Goal: Task Accomplishment & Management: Manage account settings

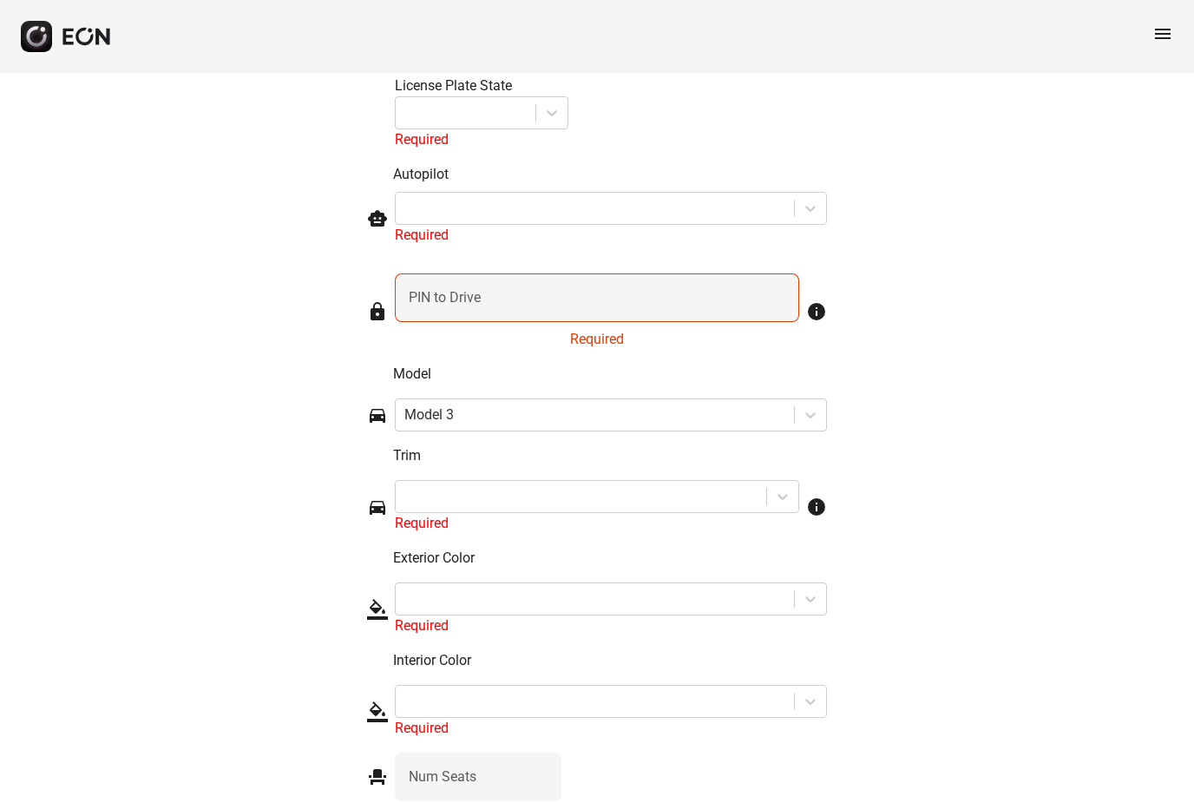
scroll to position [2455, 0]
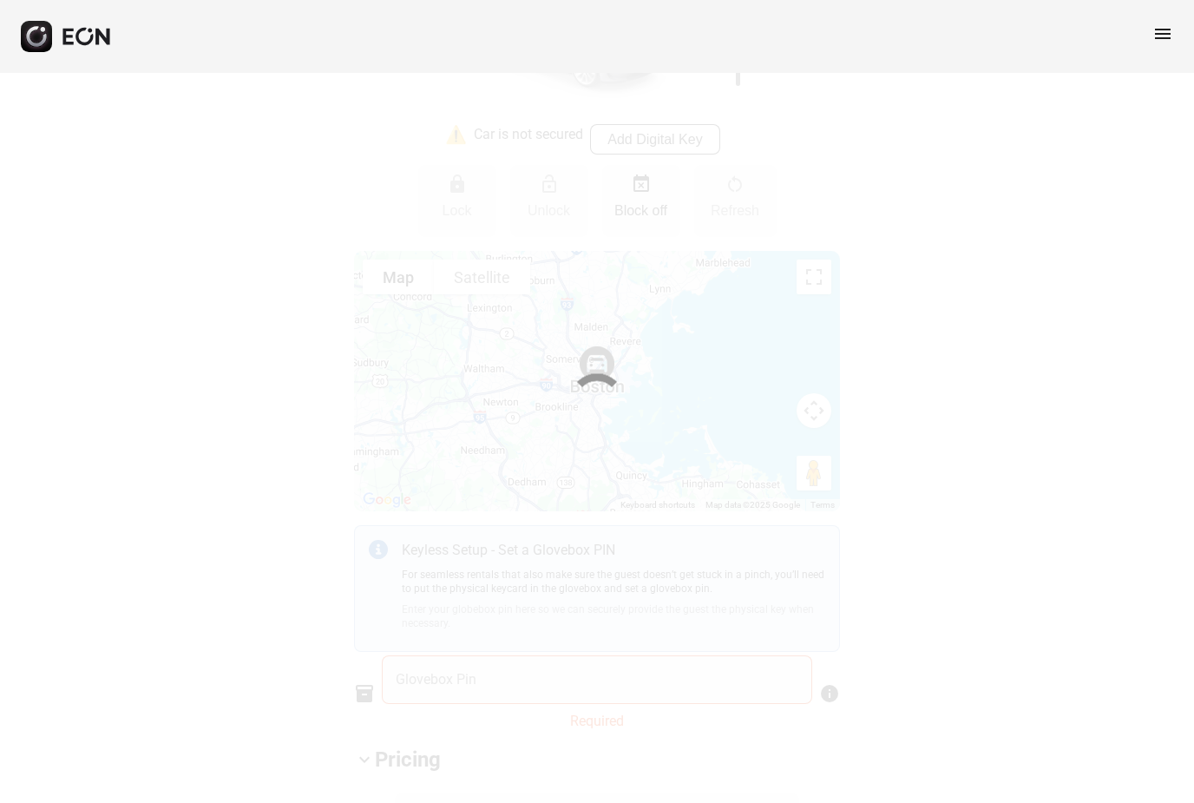
scroll to position [0, 0]
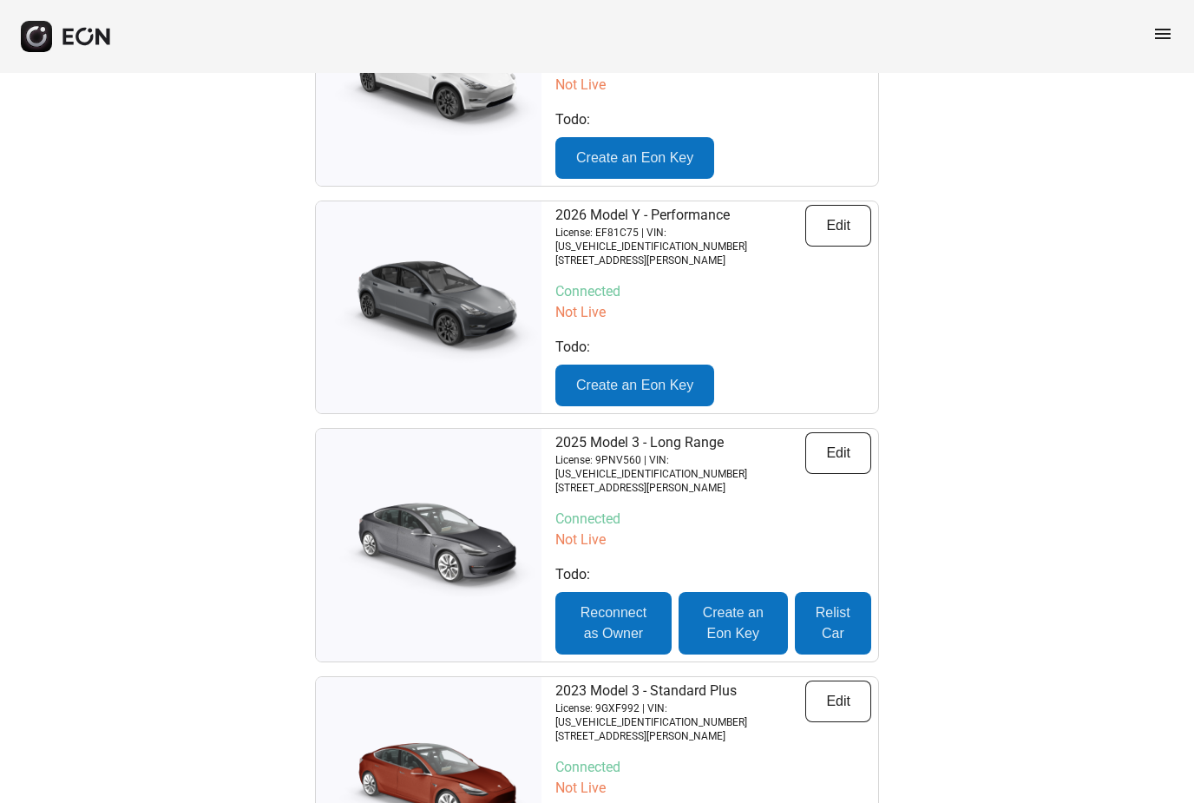
scroll to position [4658, 0]
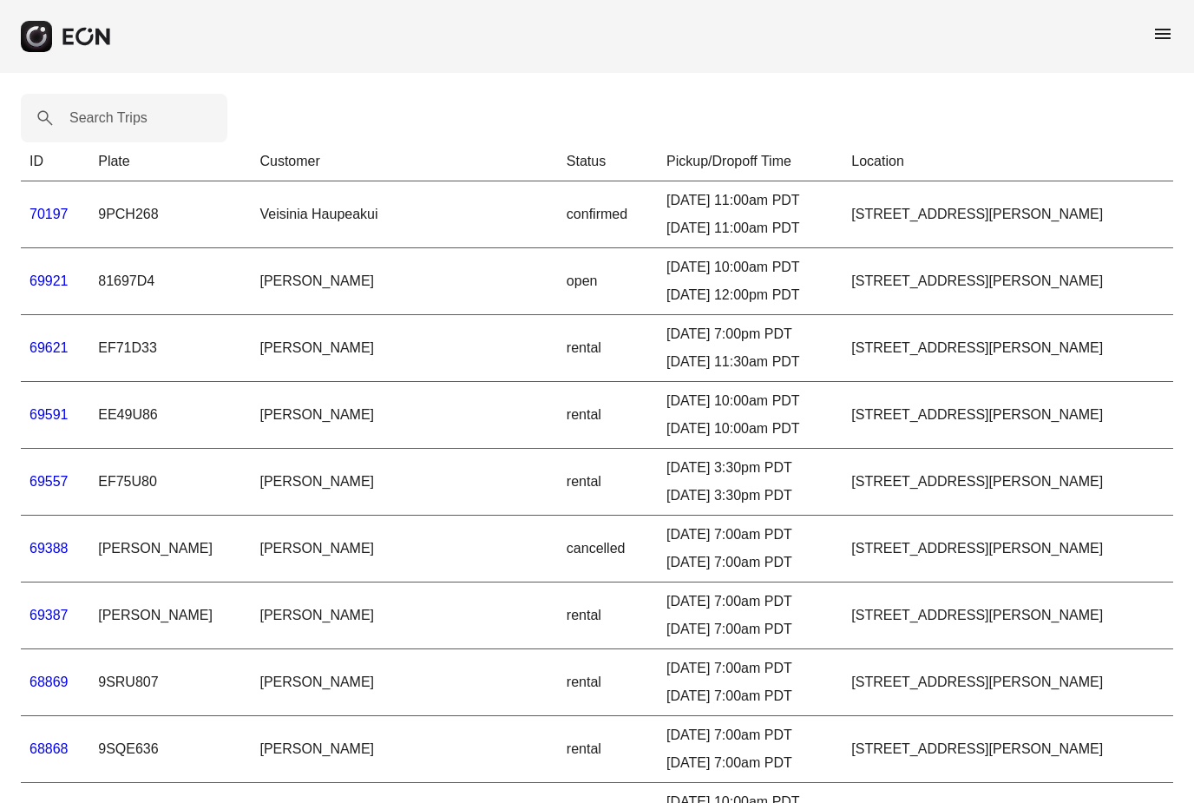
click at [55, 345] on link "69621" at bounding box center [48, 347] width 39 height 15
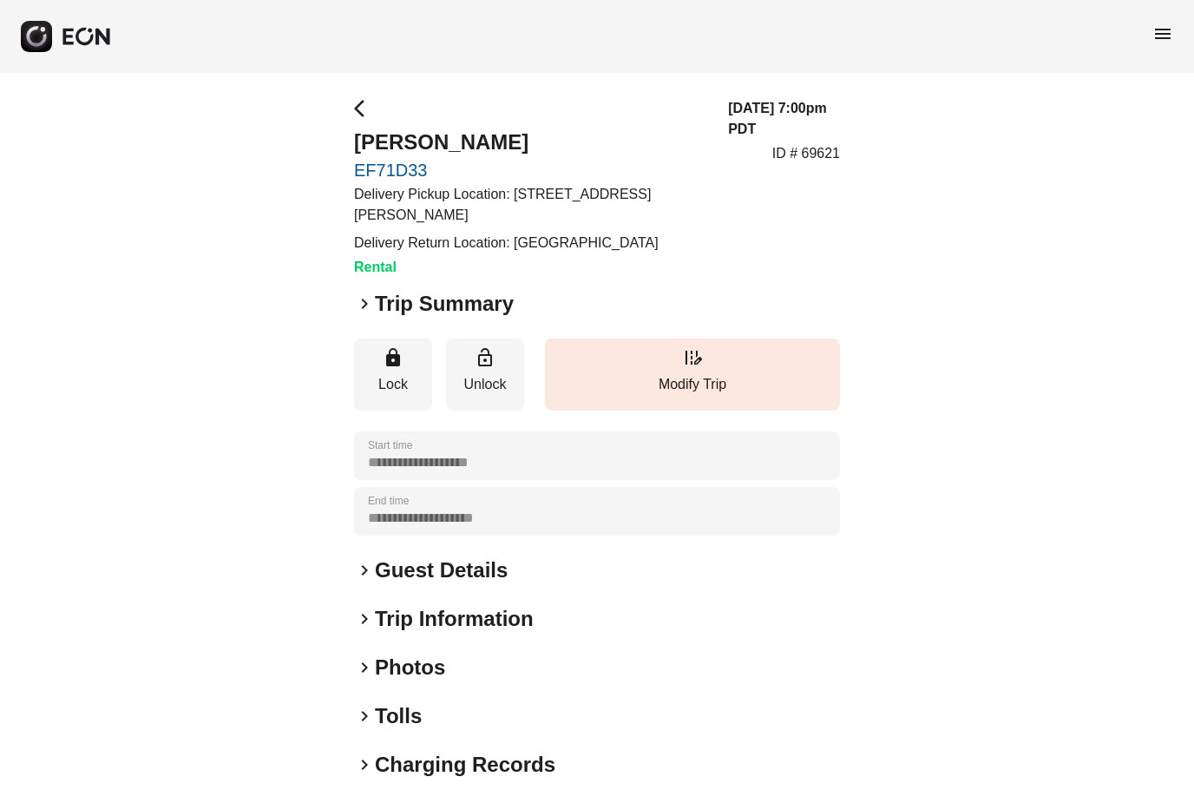
click at [364, 303] on span "keyboard_arrow_right" at bounding box center [364, 303] width 21 height 21
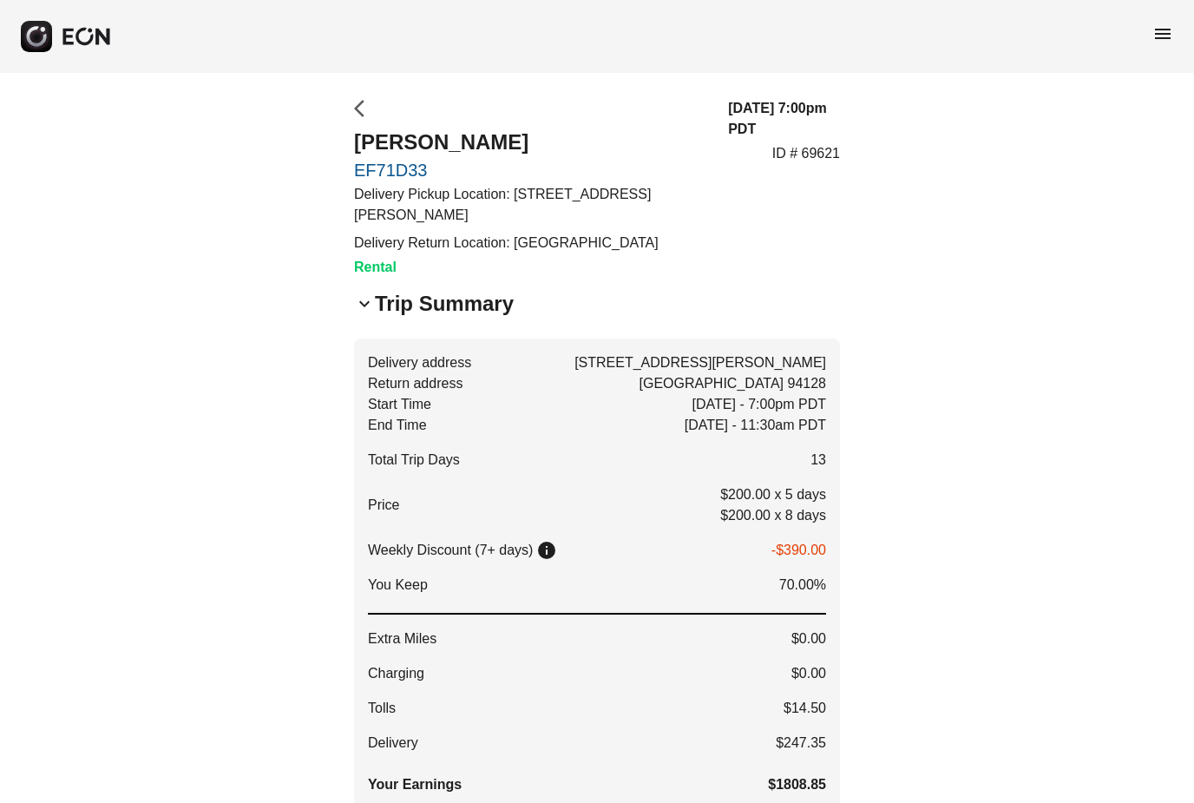
click at [362, 108] on span "arrow_back_ios" at bounding box center [364, 108] width 21 height 21
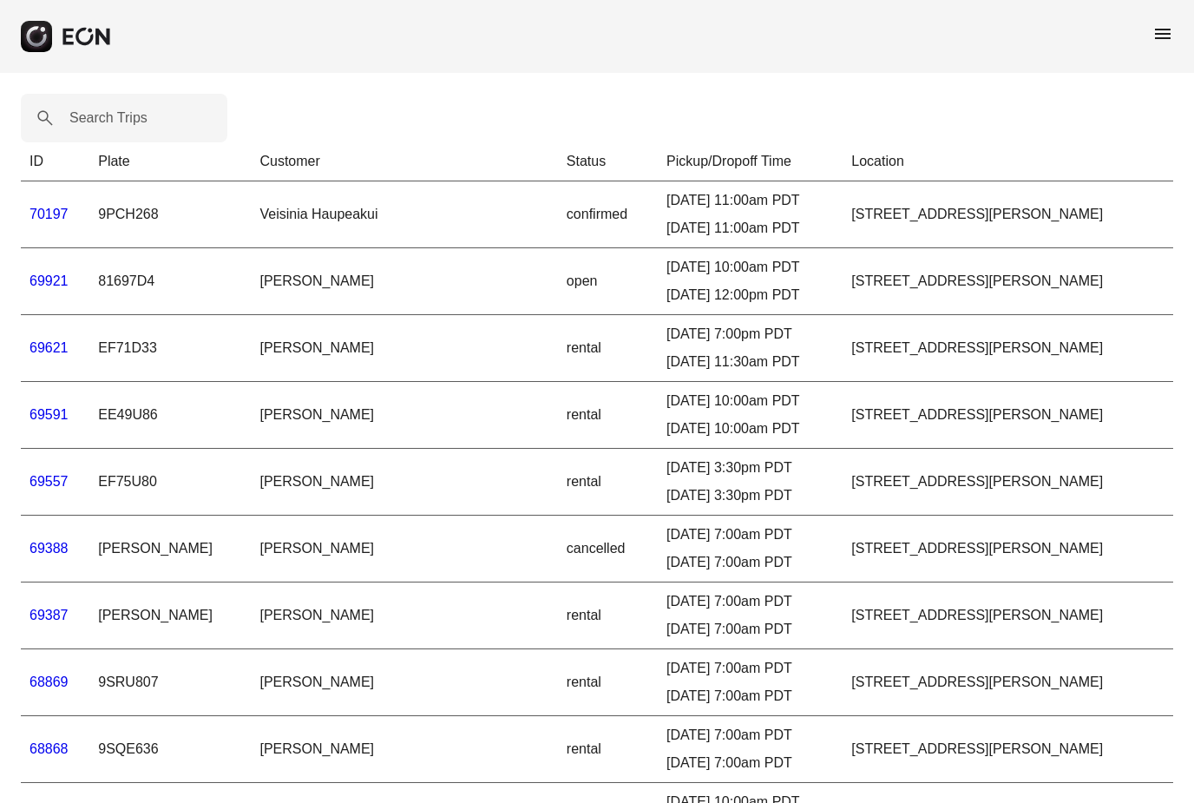
click at [1176, 36] on div "menu" at bounding box center [597, 36] width 1194 height 73
click at [1163, 35] on span "menu" at bounding box center [1162, 33] width 21 height 21
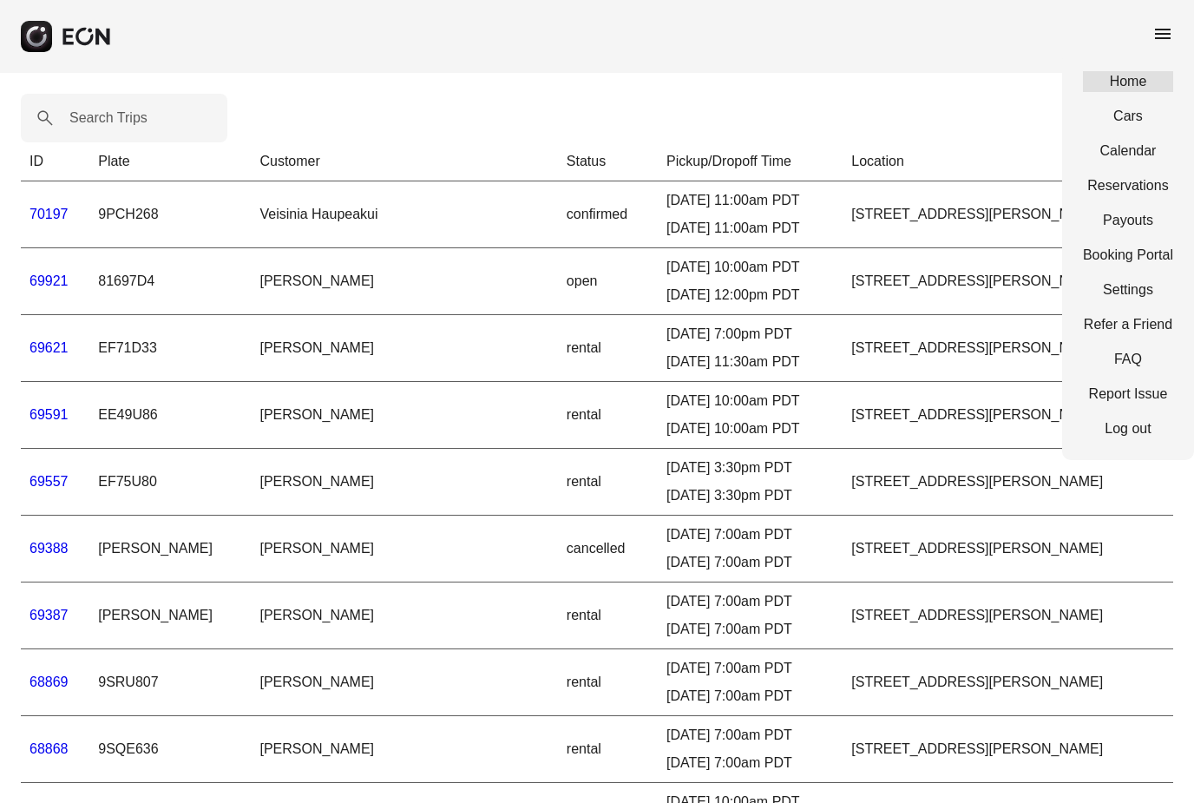
click at [1125, 88] on link "Home" at bounding box center [1128, 81] width 90 height 21
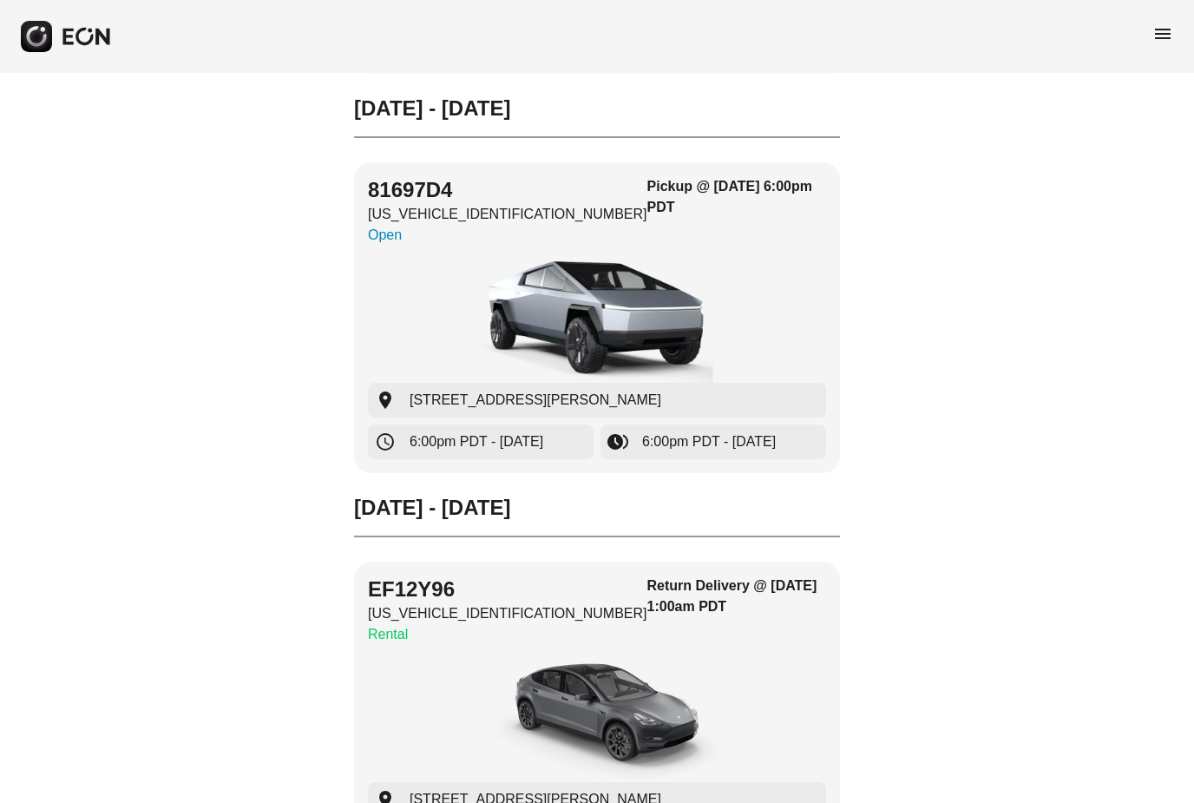
scroll to position [4003, 0]
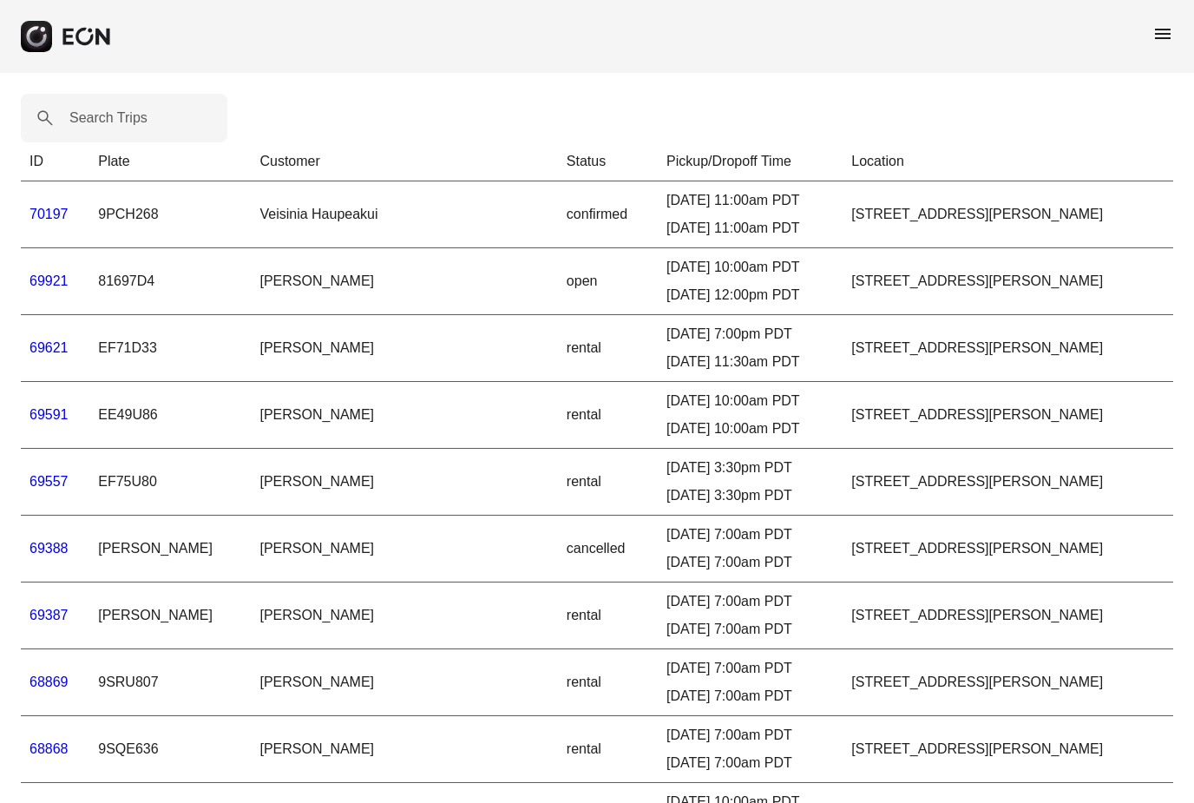
click at [37, 354] on link "69621" at bounding box center [48, 347] width 39 height 15
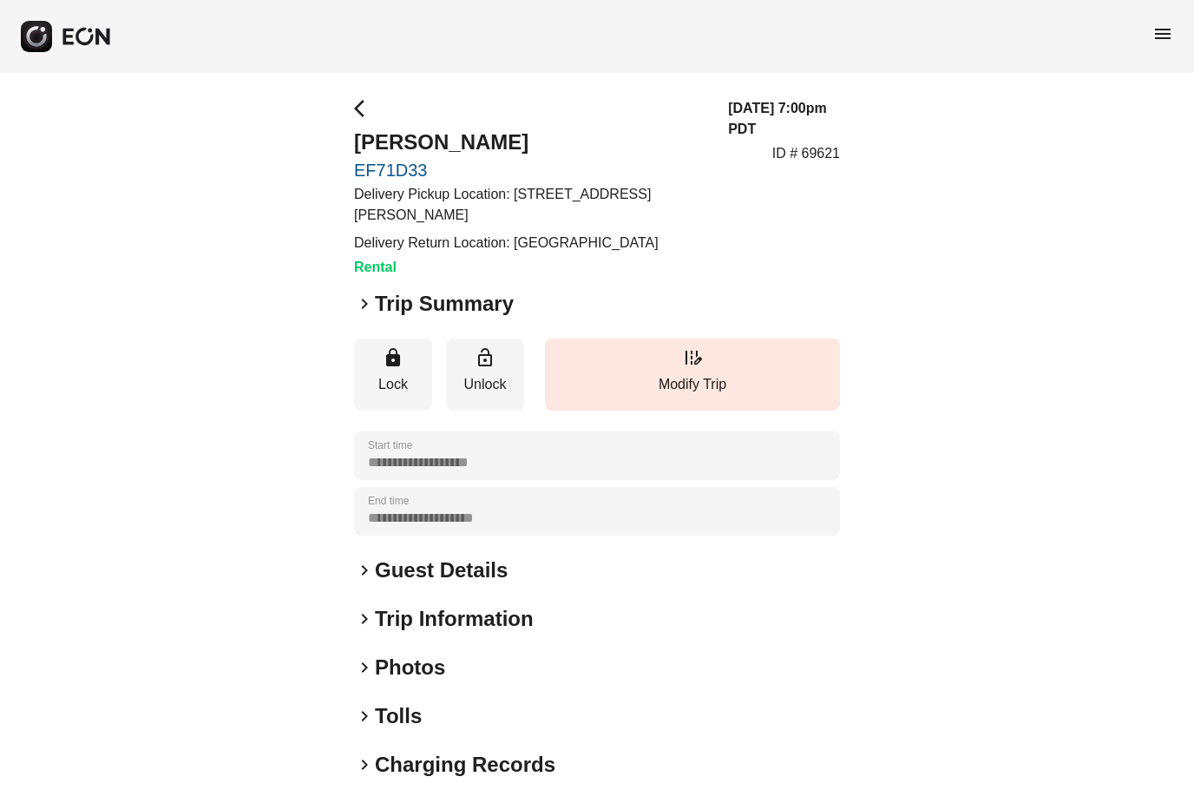
click at [360, 313] on div "keyboard_arrow_right Trip Summary" at bounding box center [597, 304] width 486 height 28
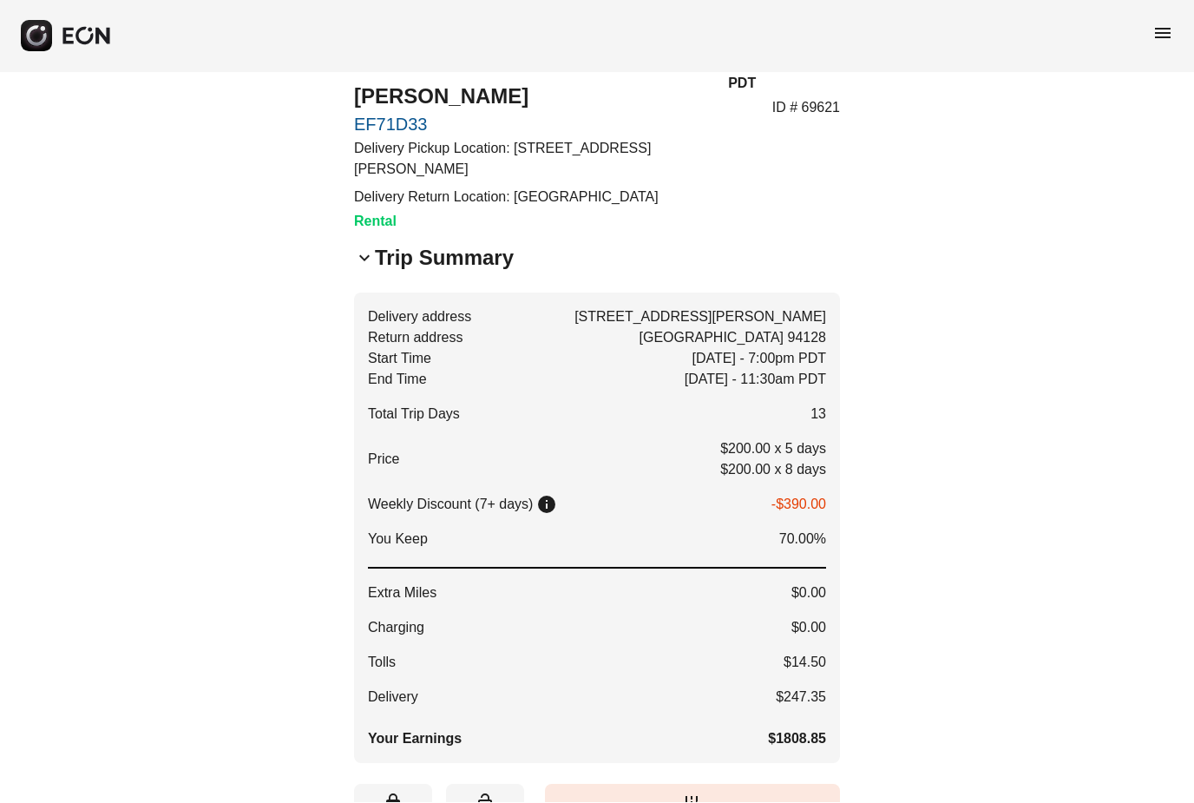
scroll to position [46, 0]
click at [1164, 35] on span "menu" at bounding box center [1162, 33] width 21 height 21
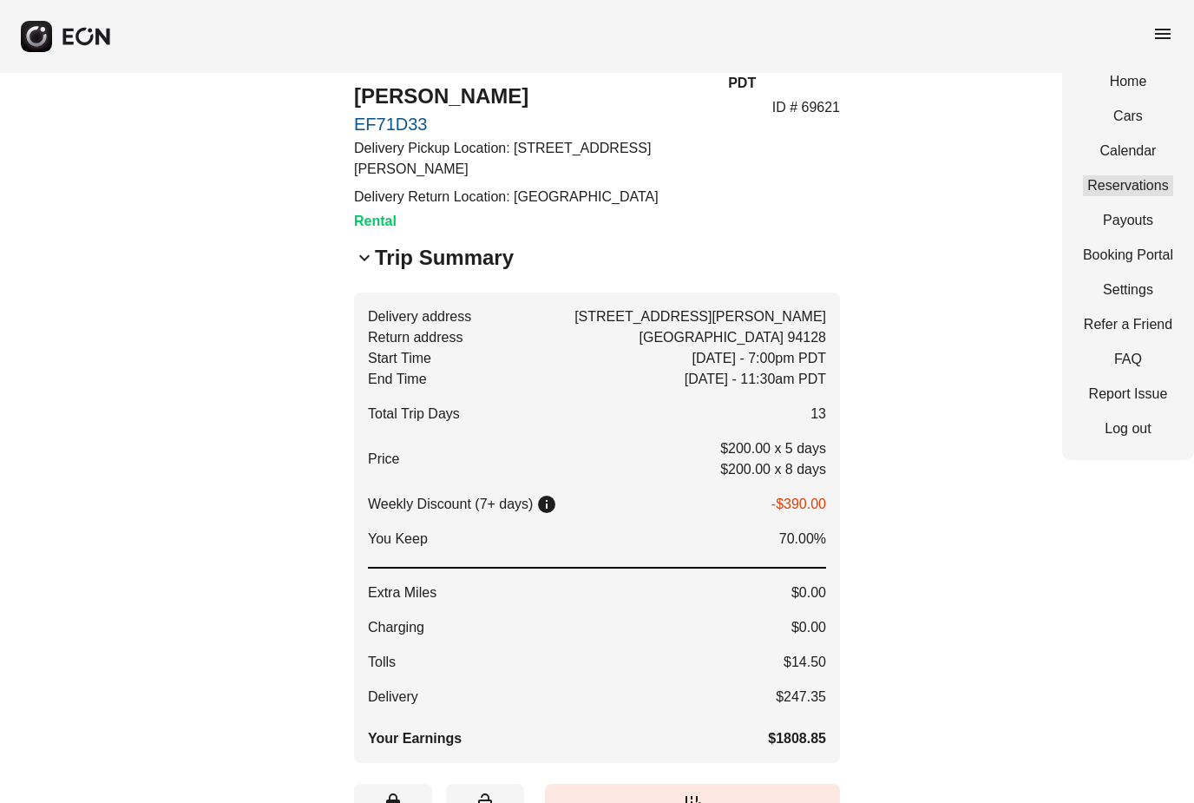
click at [1163, 180] on link "Reservations" at bounding box center [1128, 185] width 90 height 21
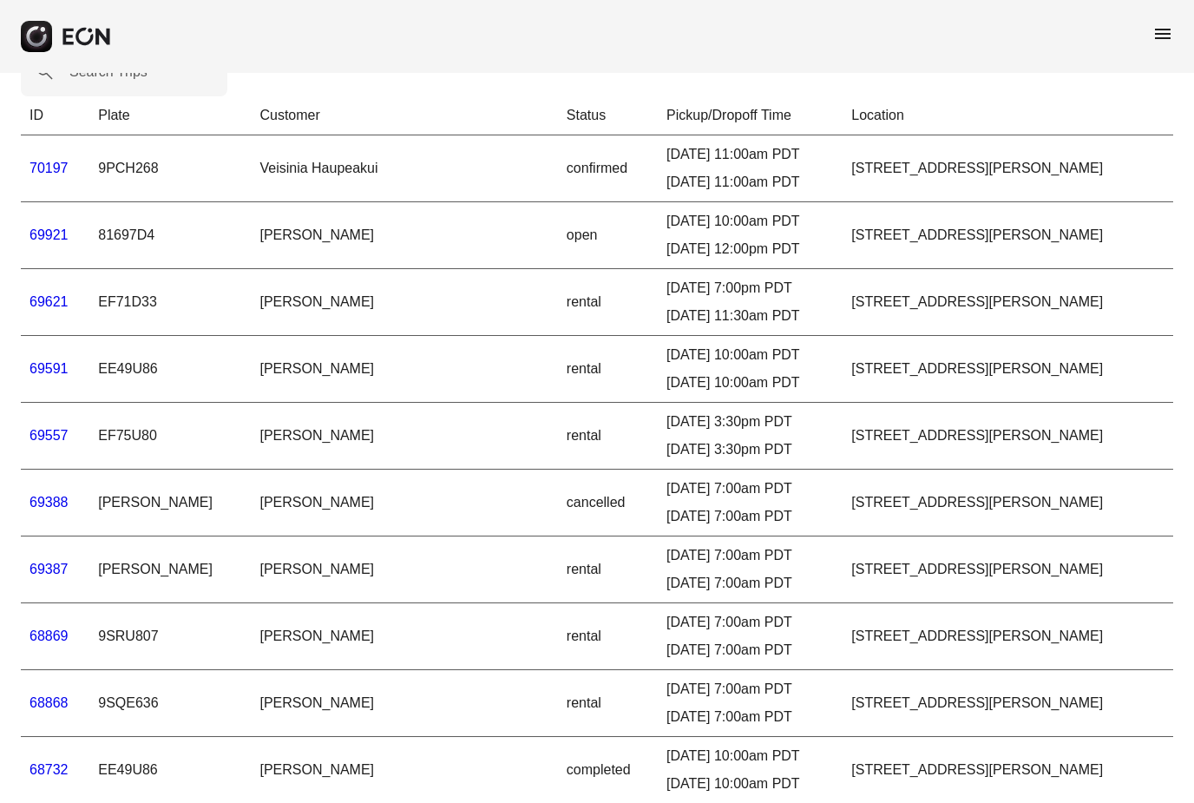
click at [1166, 19] on div "menu" at bounding box center [597, 36] width 1194 height 73
click at [1172, 43] on span "menu" at bounding box center [1162, 33] width 21 height 21
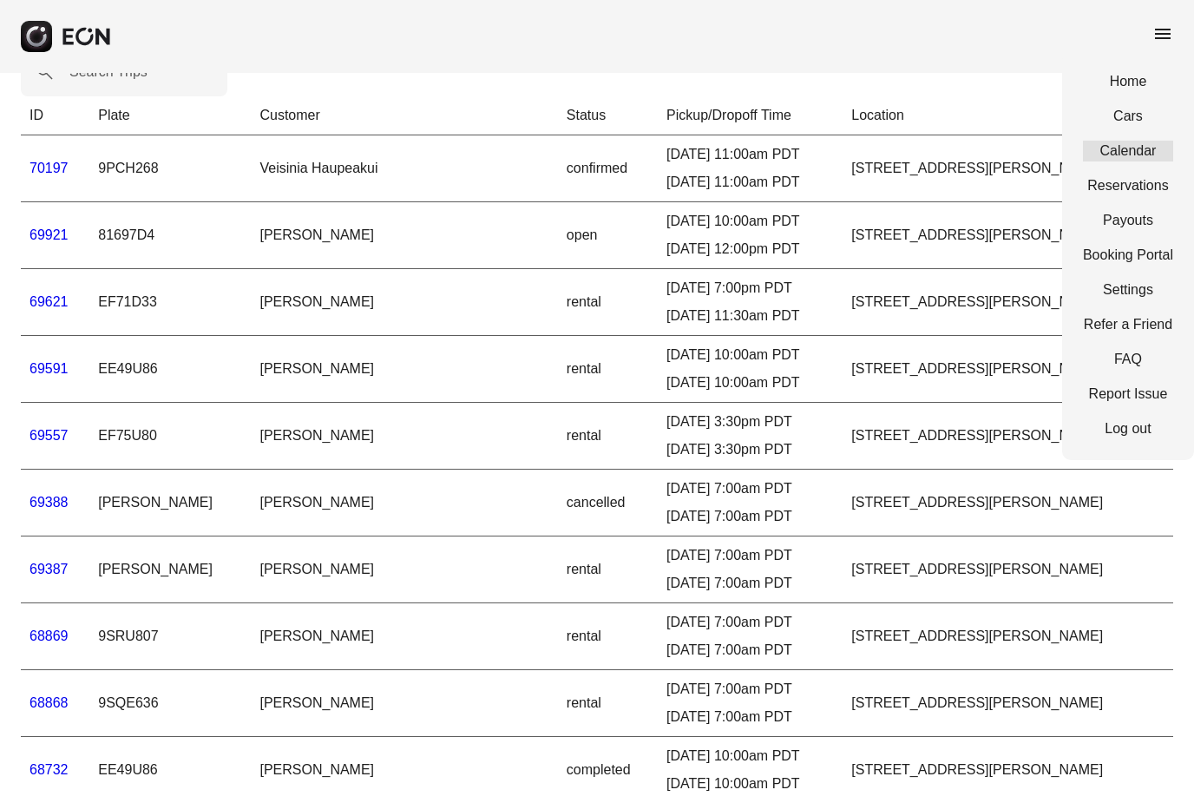
click at [1161, 152] on link "Calendar" at bounding box center [1128, 151] width 90 height 21
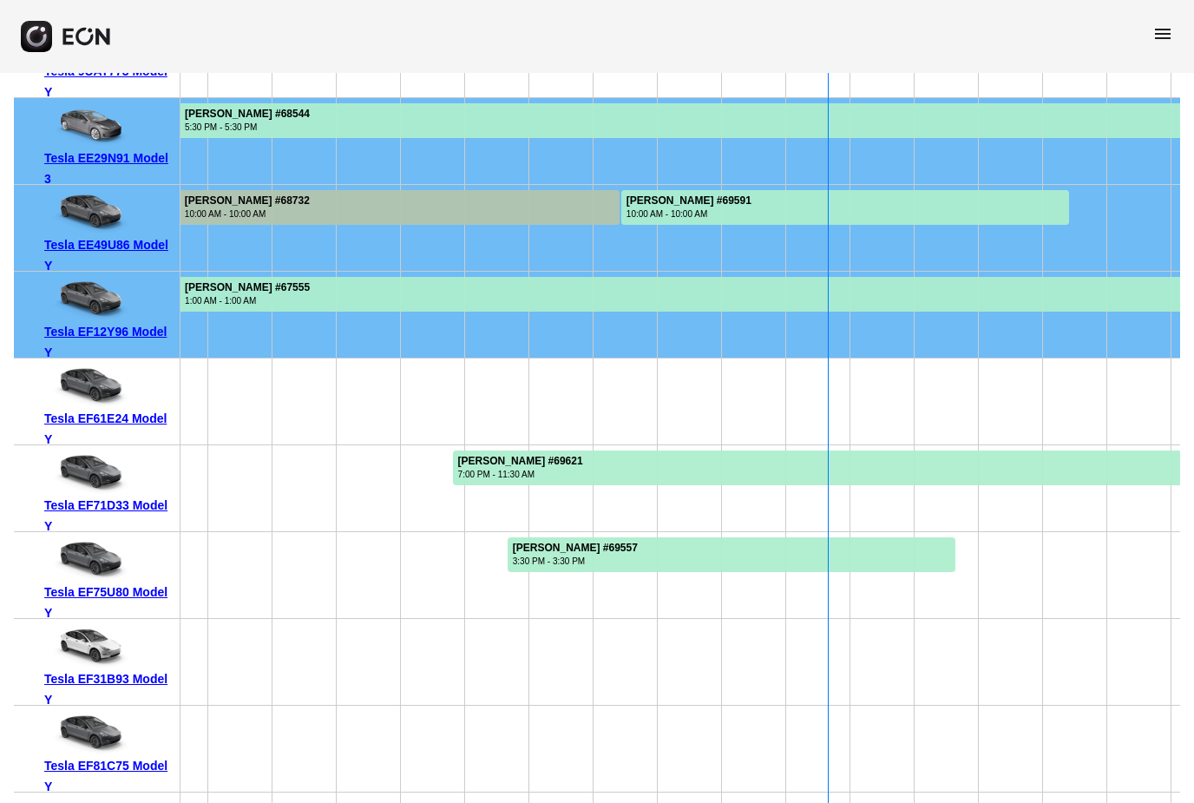
scroll to position [0, 362]
click at [1157, 43] on span "menu" at bounding box center [1162, 33] width 21 height 21
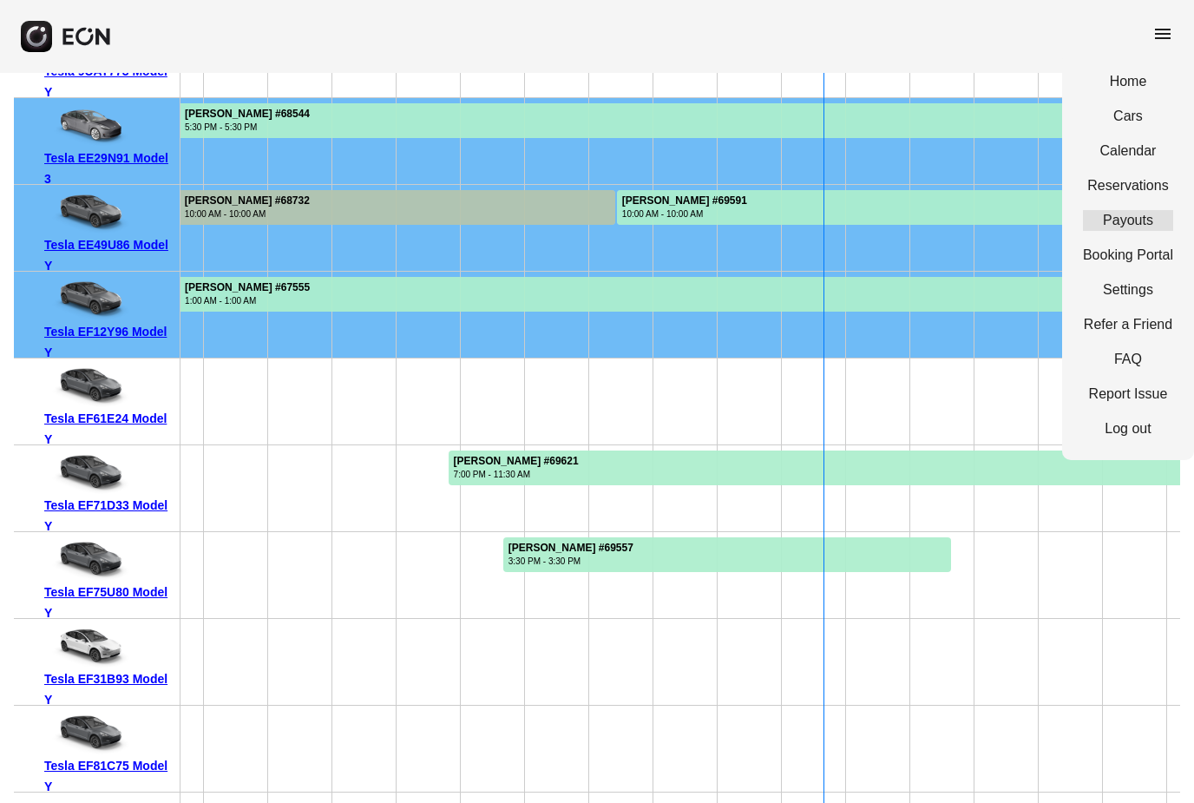
click at [1151, 223] on link "Payouts" at bounding box center [1128, 220] width 90 height 21
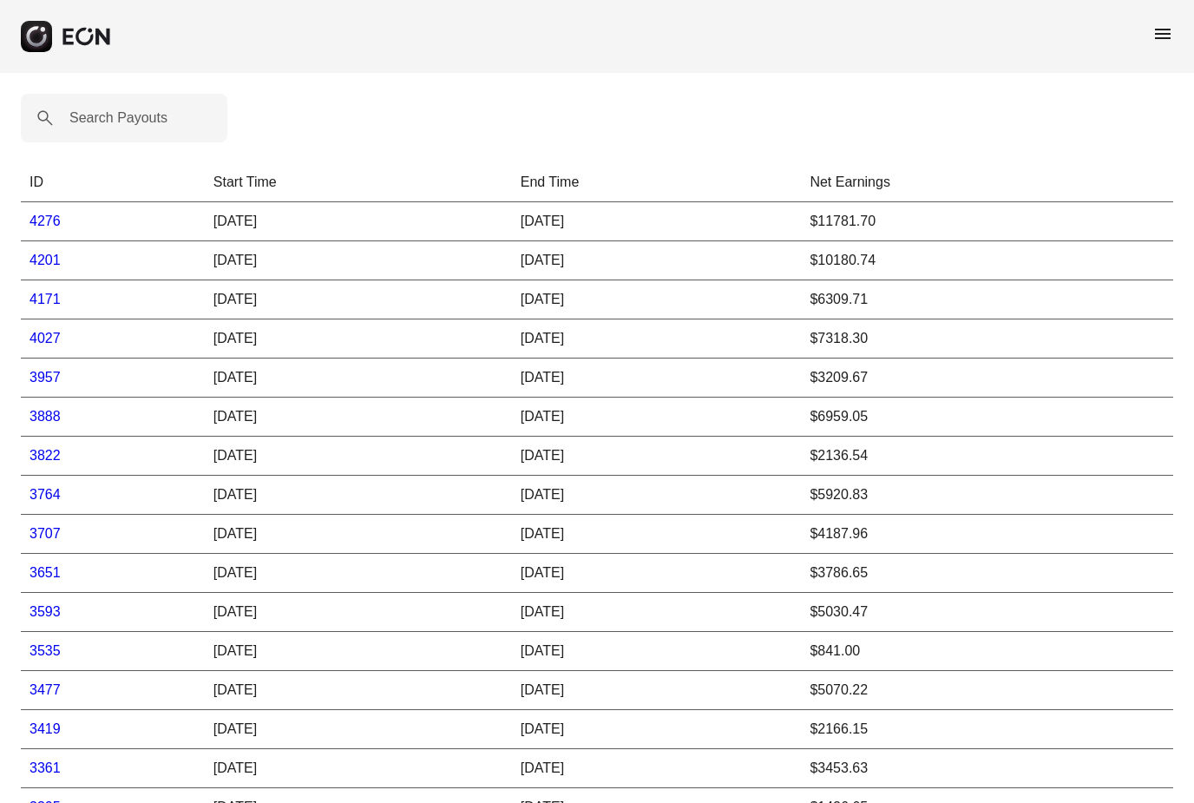
click at [45, 226] on link "4276" at bounding box center [44, 220] width 31 height 15
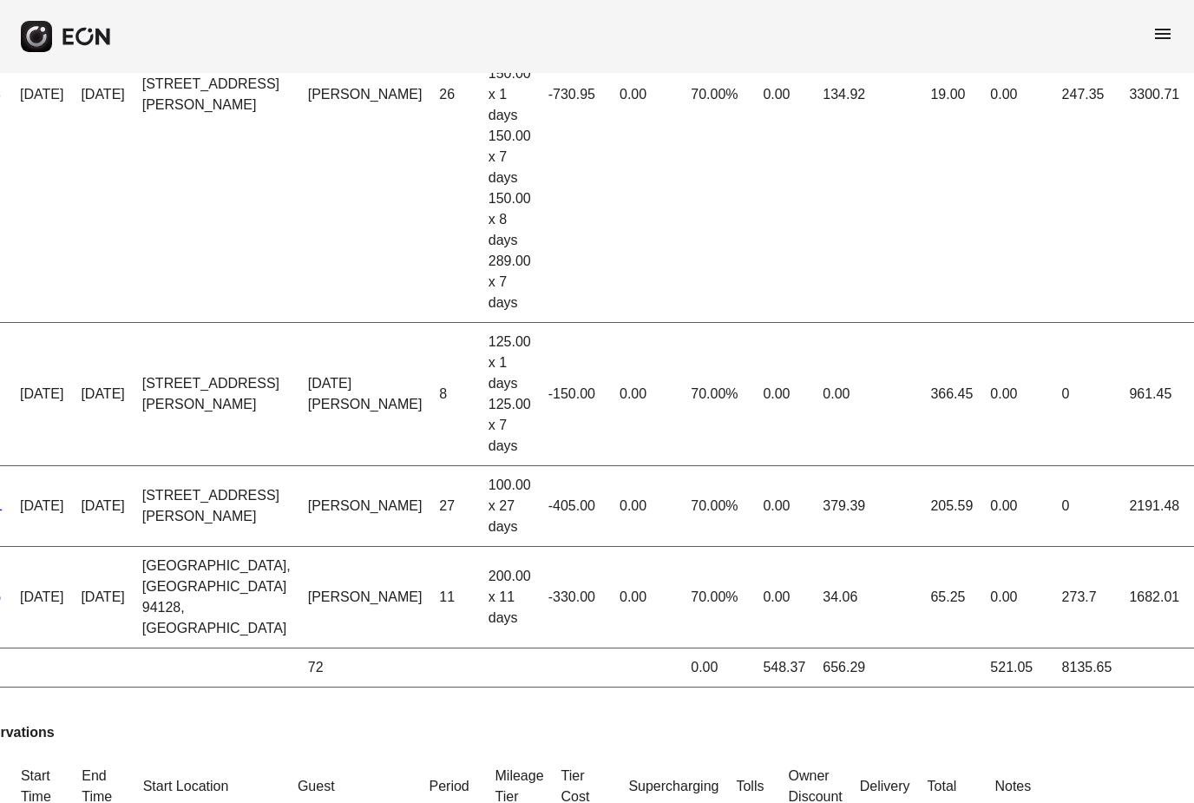
scroll to position [0, 141]
click at [1164, 33] on span "menu" at bounding box center [1162, 33] width 21 height 21
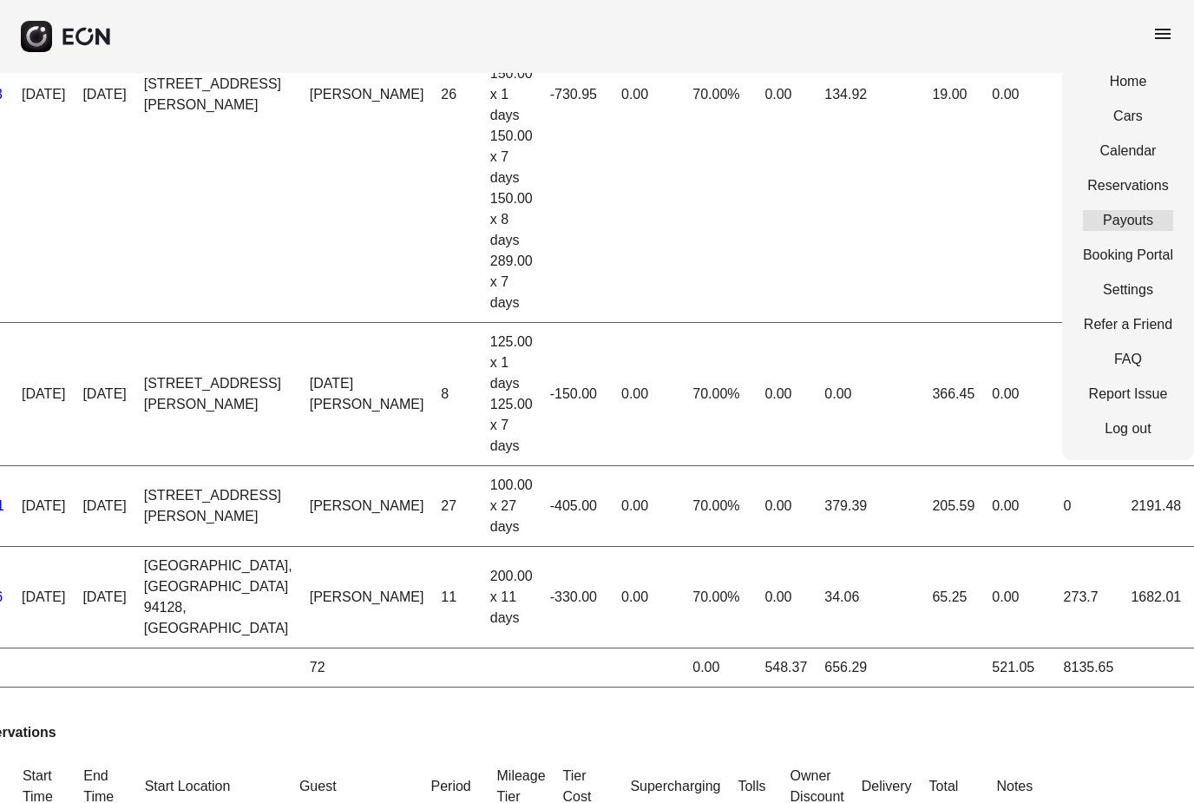
click at [1151, 220] on link "Payouts" at bounding box center [1128, 220] width 90 height 21
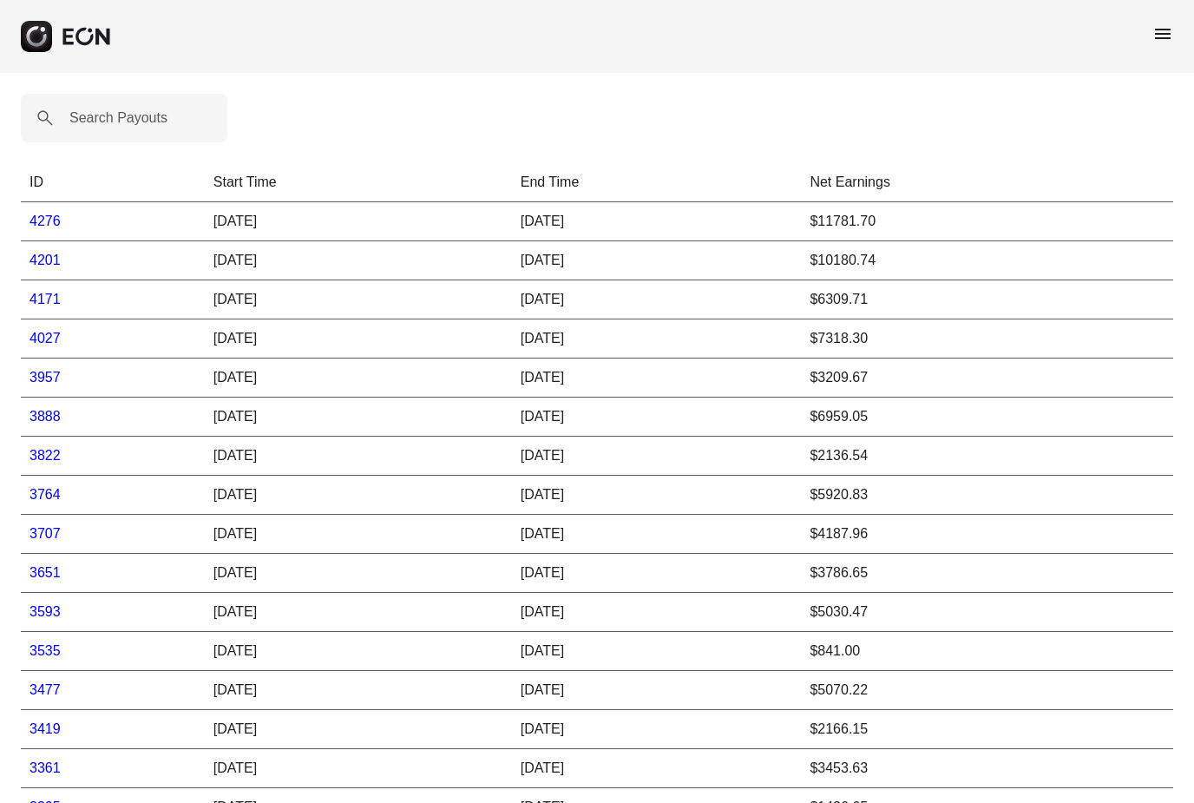
click at [905, 426] on td "$6959.05" at bounding box center [987, 416] width 372 height 39
click at [49, 243] on td "4201" at bounding box center [113, 260] width 184 height 39
click at [49, 226] on link "4276" at bounding box center [44, 220] width 31 height 15
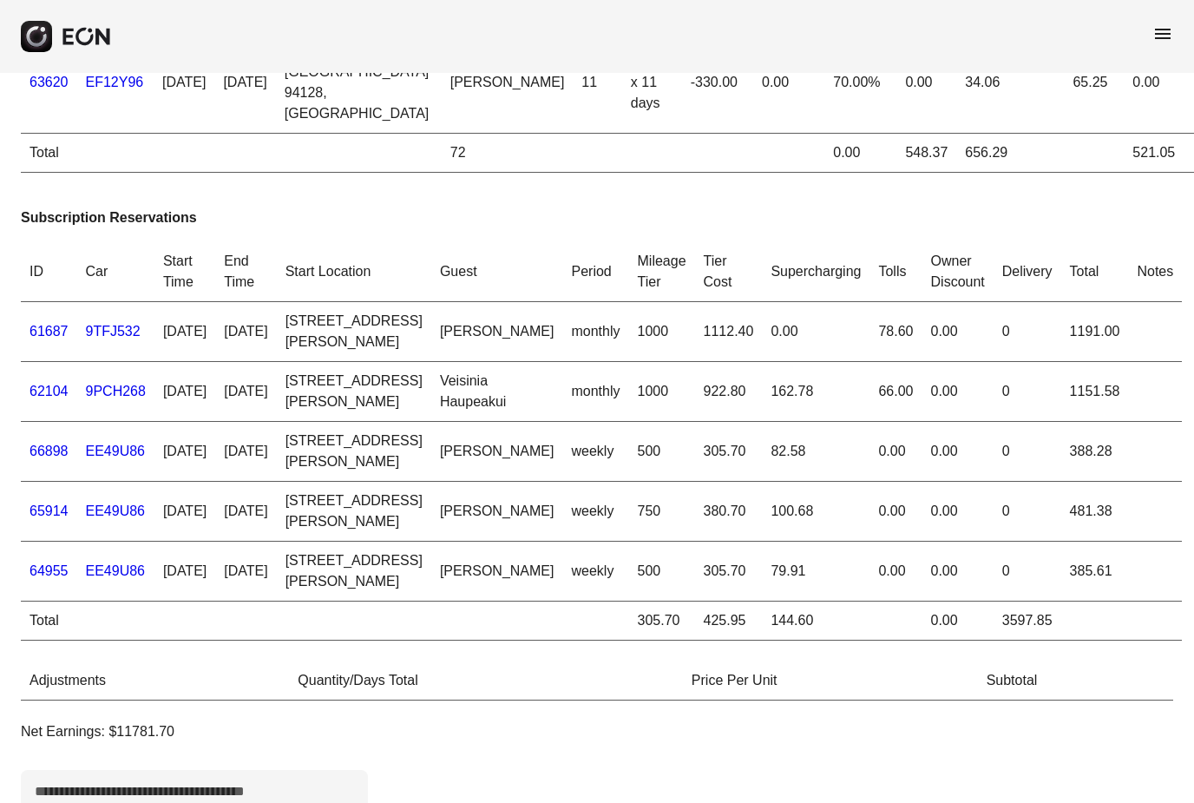
scroll to position [826, 0]
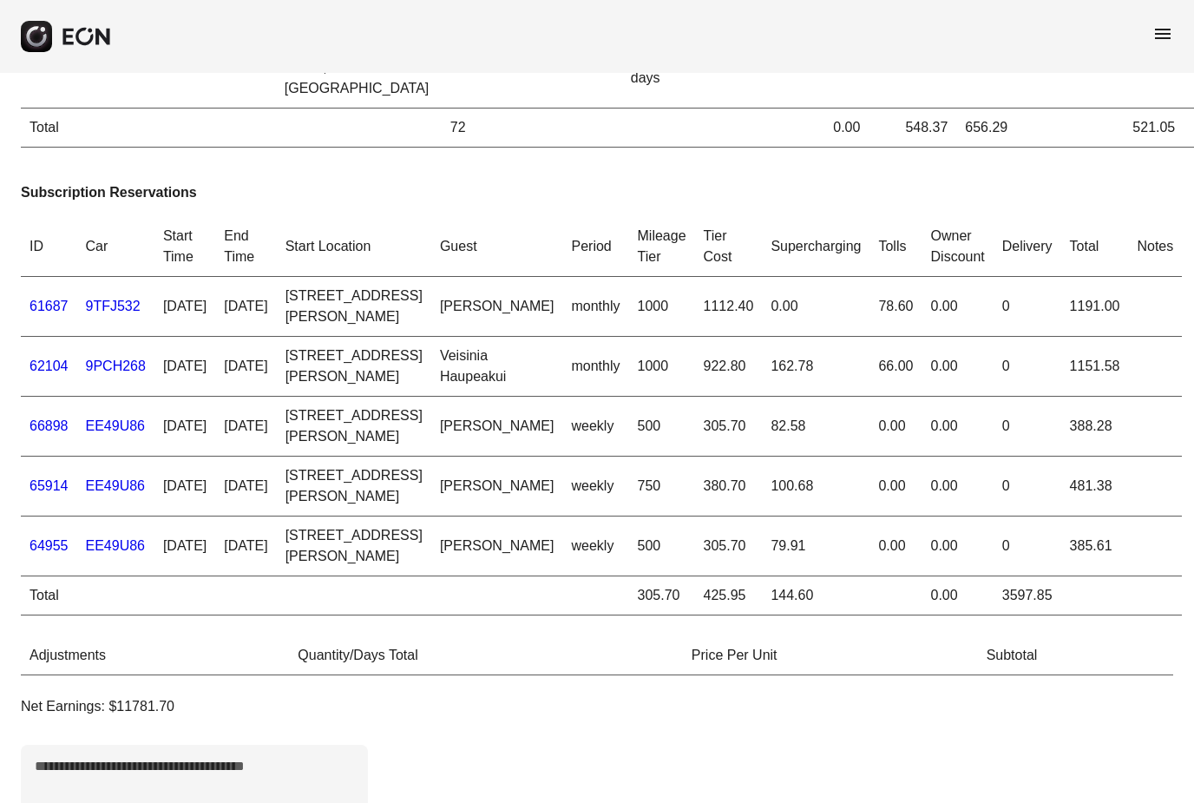
click at [1170, 30] on span "menu" at bounding box center [1162, 33] width 21 height 21
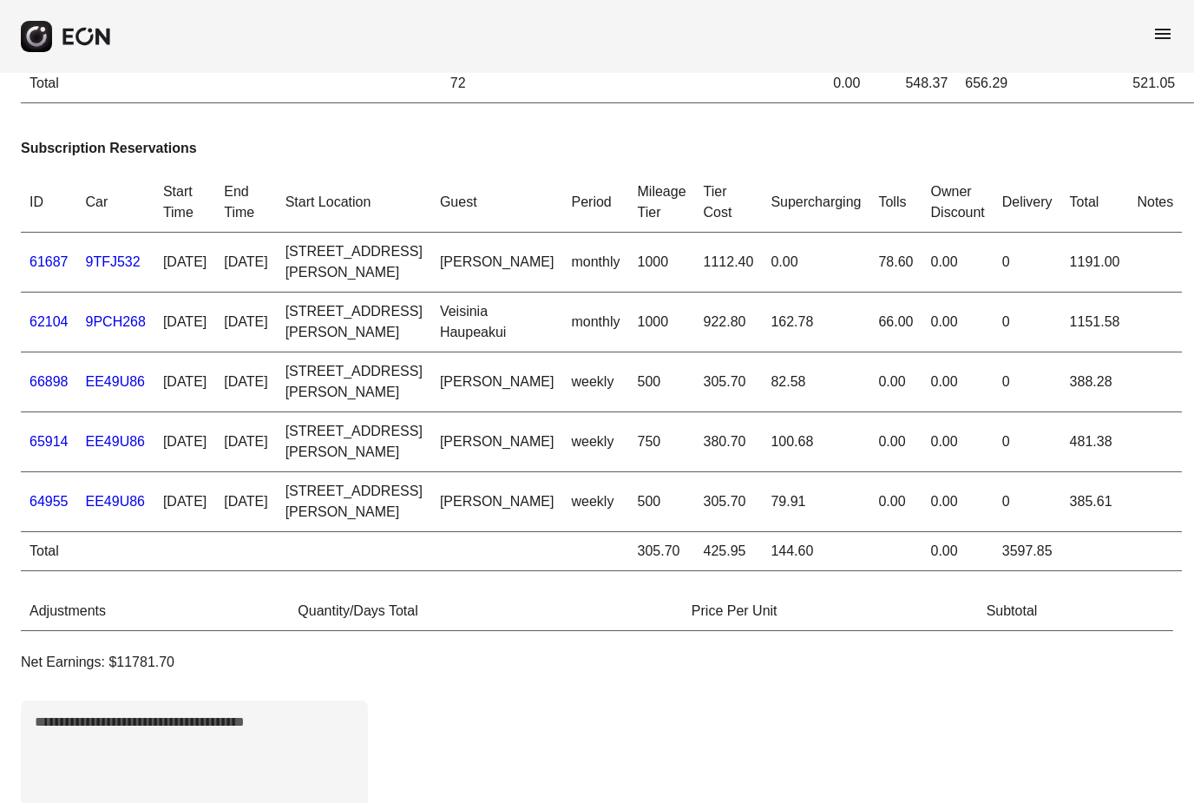
scroll to position [875, 0]
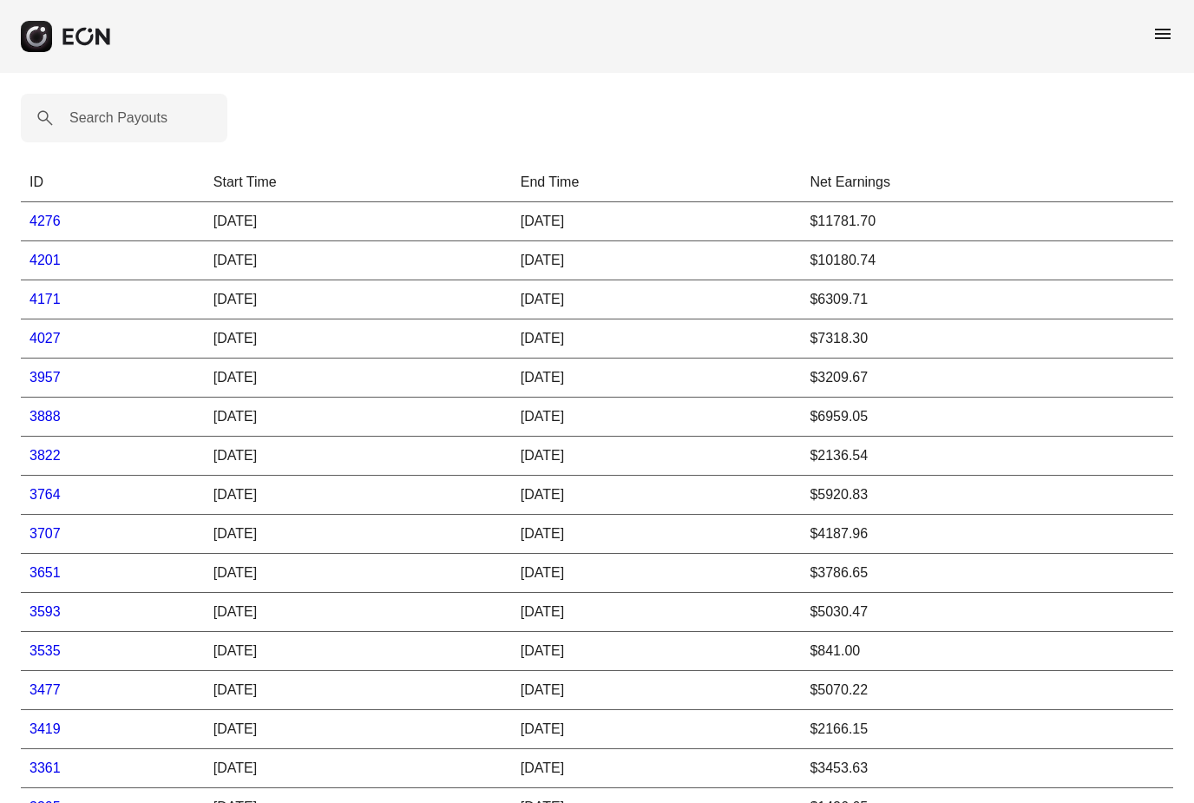
click at [42, 262] on link "4201" at bounding box center [44, 259] width 31 height 15
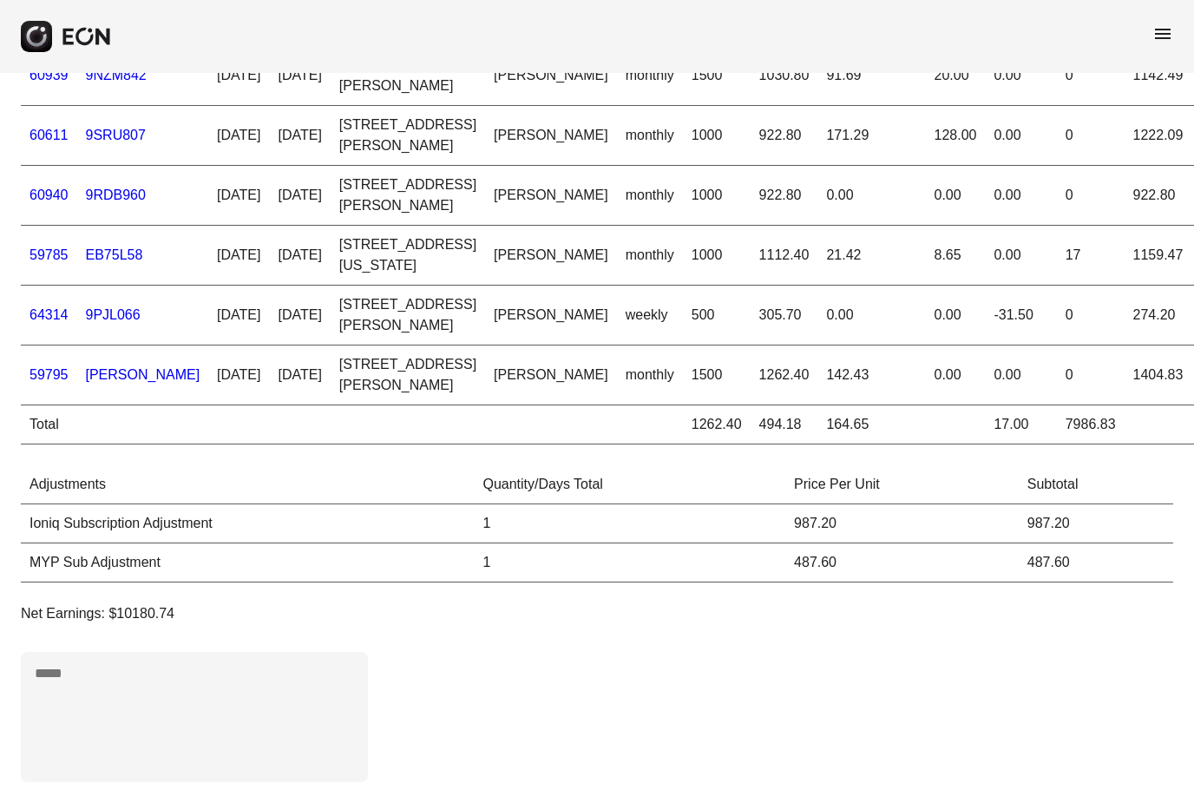
scroll to position [994, 0]
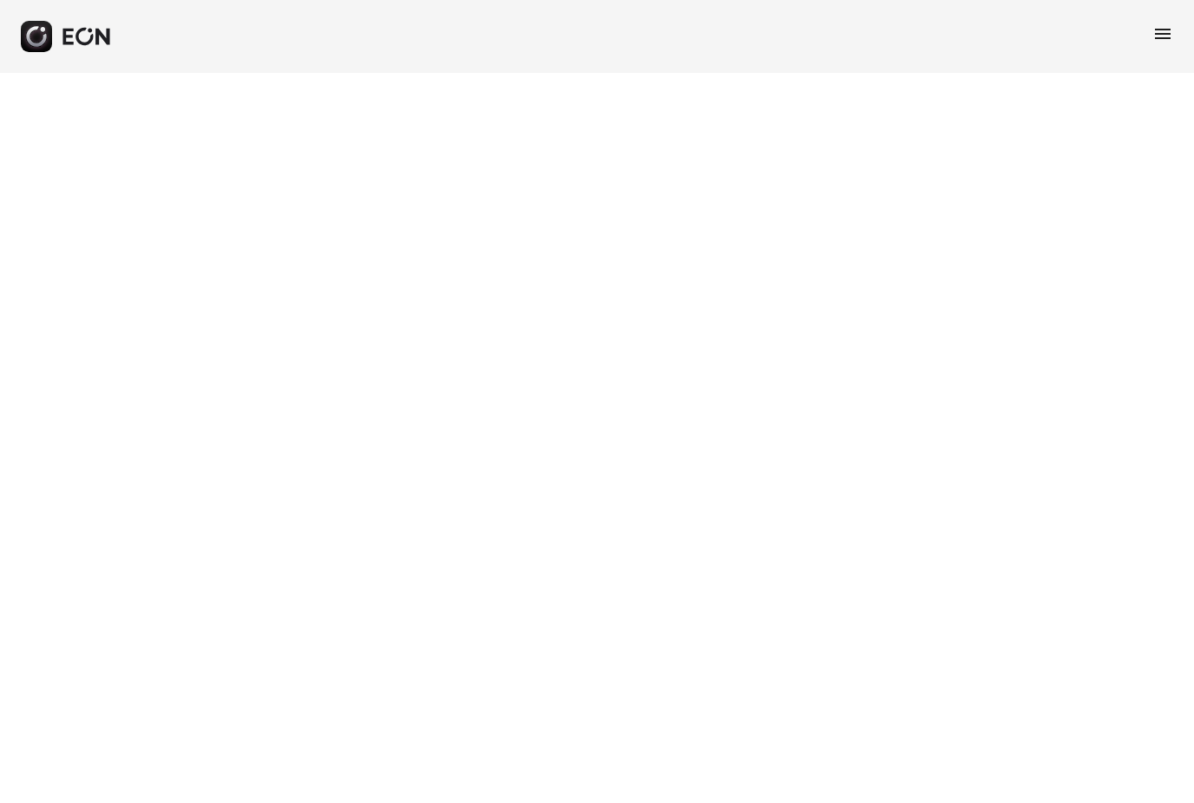
click at [1163, 28] on span "menu" at bounding box center [1162, 33] width 21 height 21
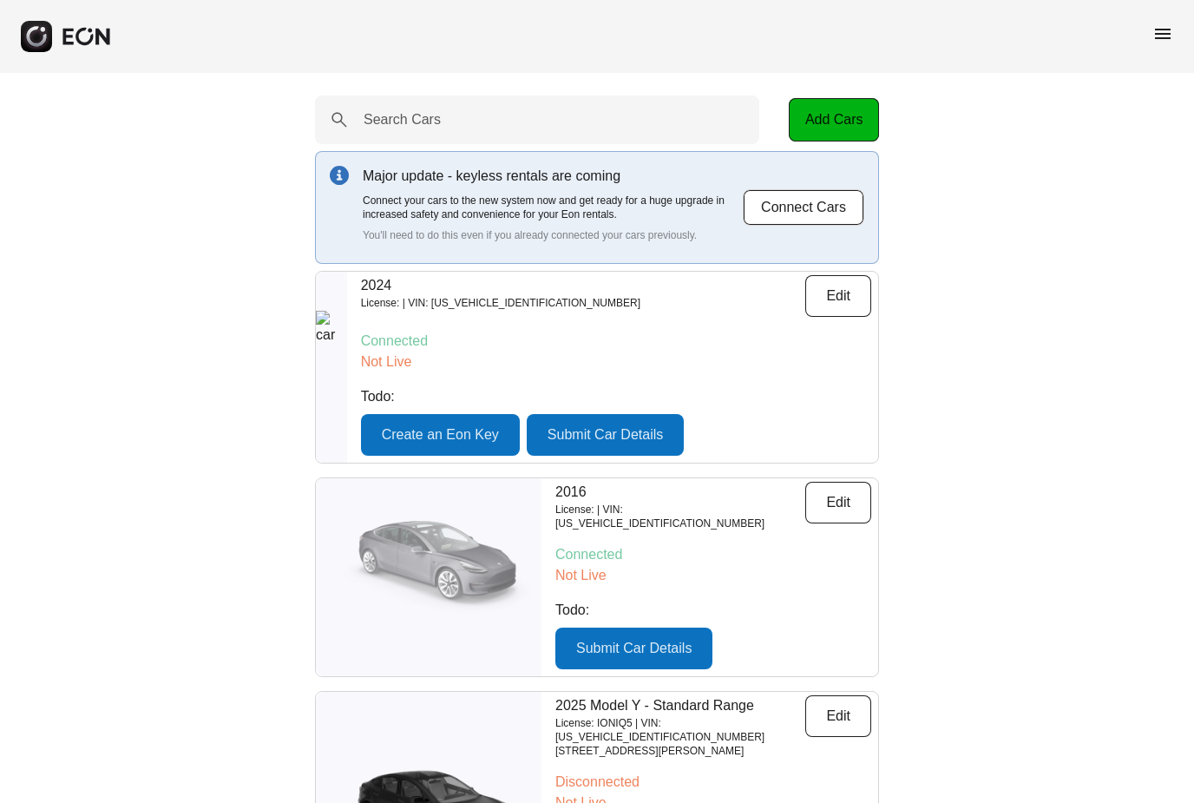
click at [1157, 48] on div "menu" at bounding box center [1162, 36] width 21 height 27
click at [1168, 43] on span "menu" at bounding box center [1162, 33] width 21 height 21
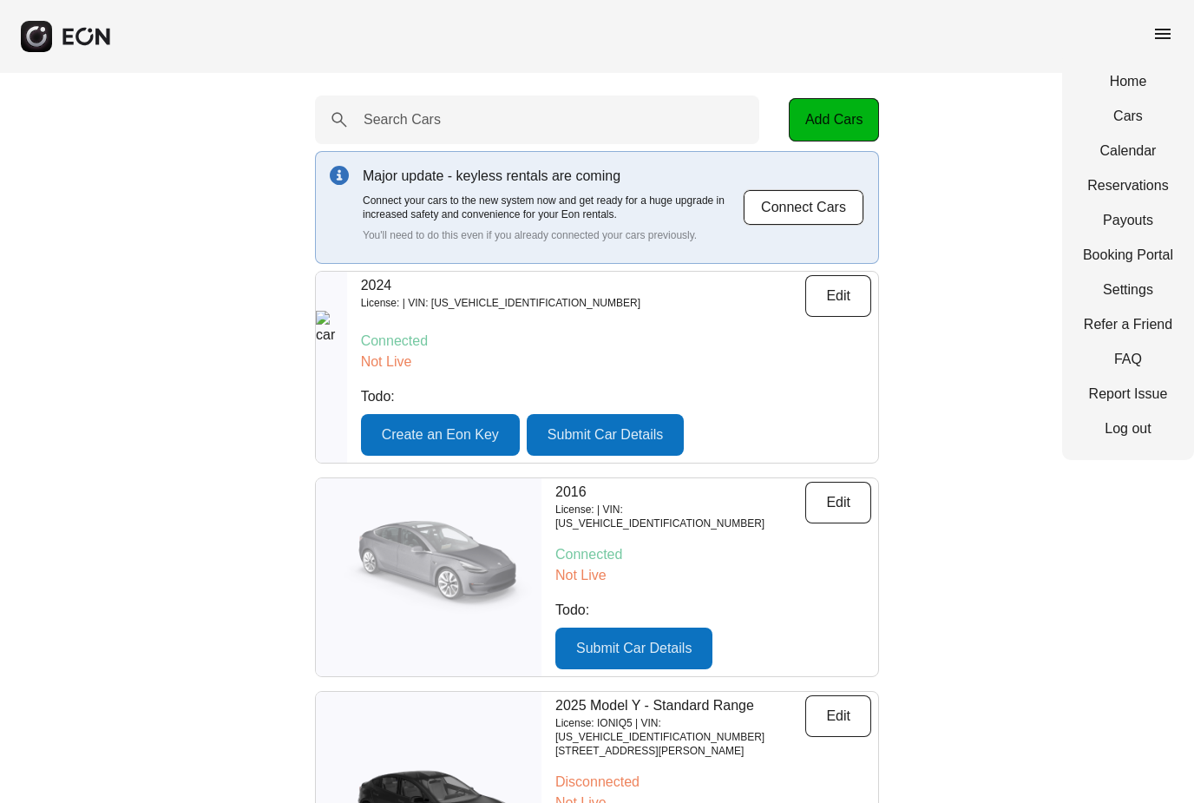
click at [1155, 40] on span "menu" at bounding box center [1162, 33] width 21 height 21
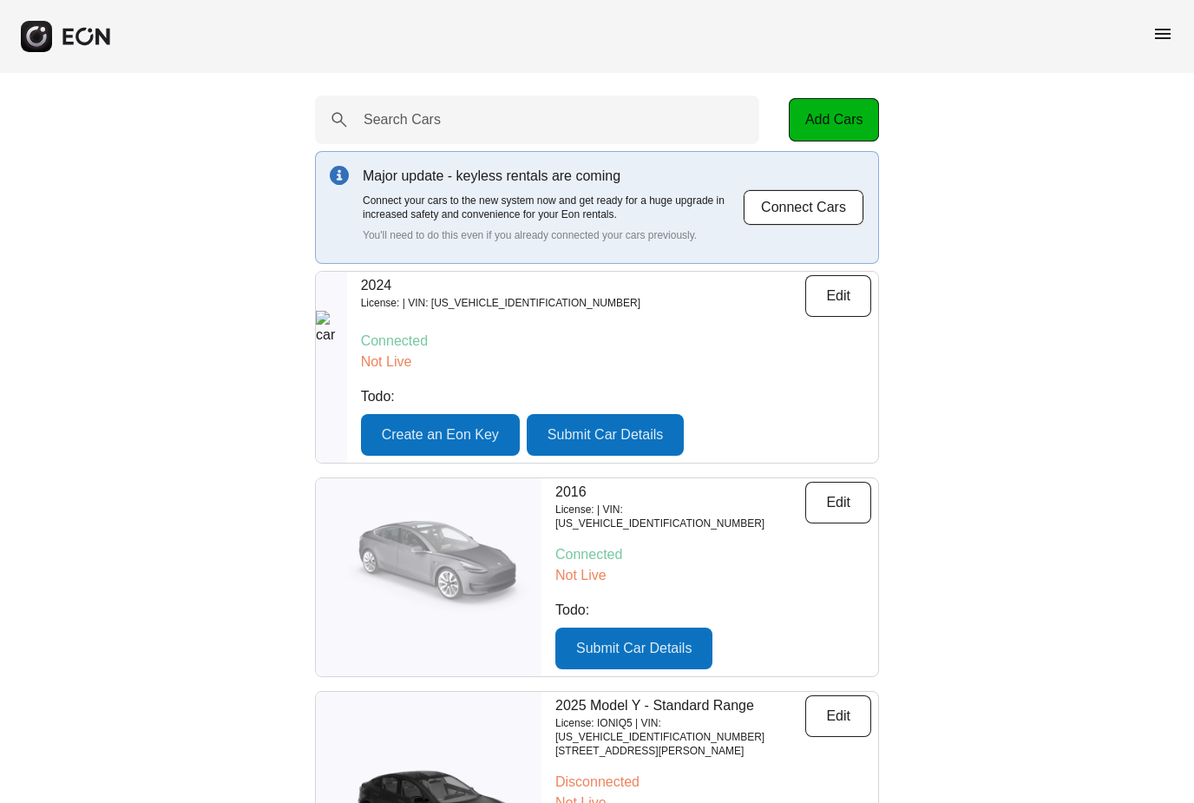
click at [1166, 29] on span "menu" at bounding box center [1162, 33] width 21 height 21
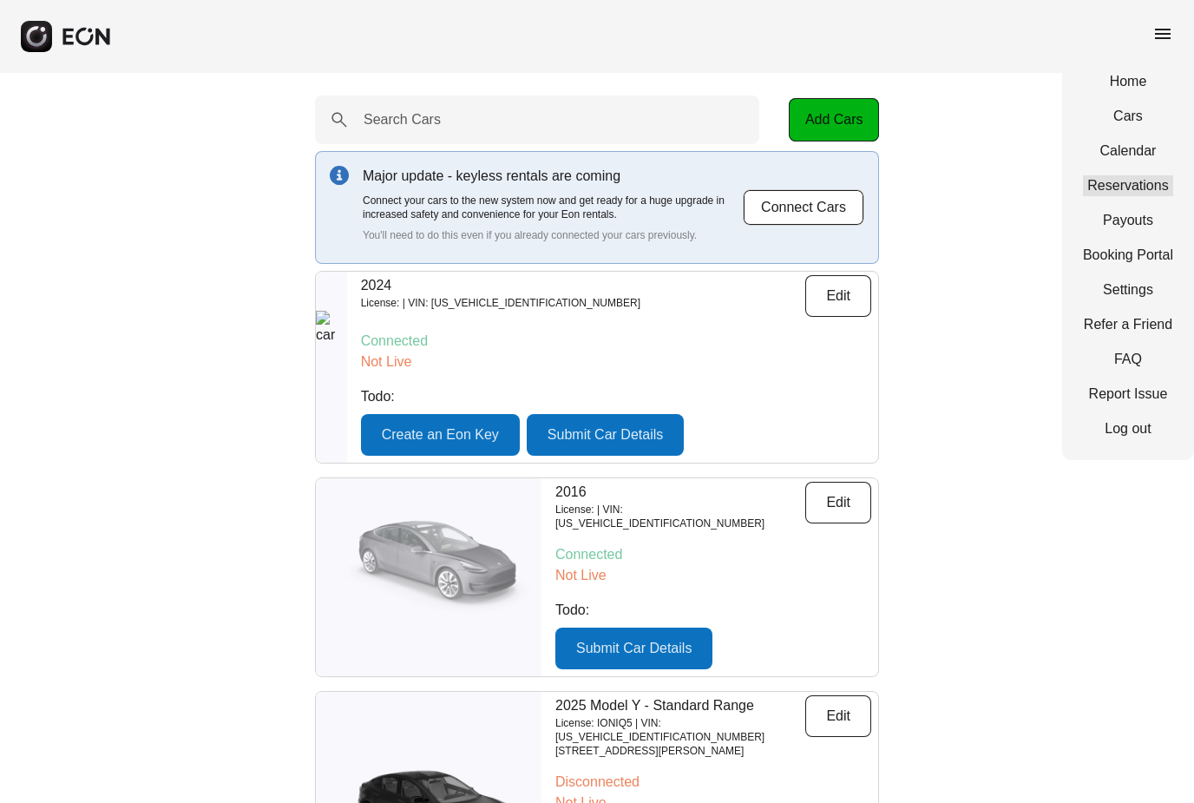
click at [1123, 192] on link "Reservations" at bounding box center [1128, 185] width 90 height 21
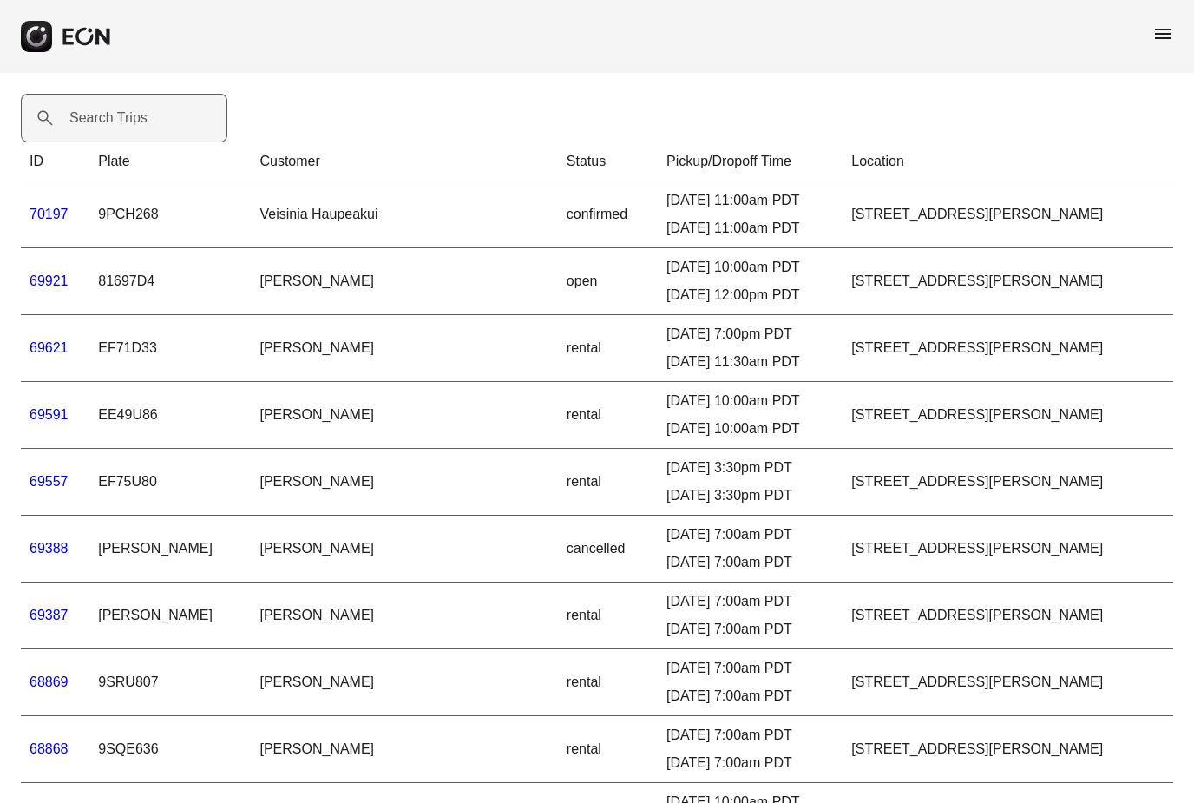
click at [108, 115] on label "Search Trips" at bounding box center [108, 118] width 78 height 21
click at [108, 115] on Trips "Search Trips" at bounding box center [124, 118] width 206 height 49
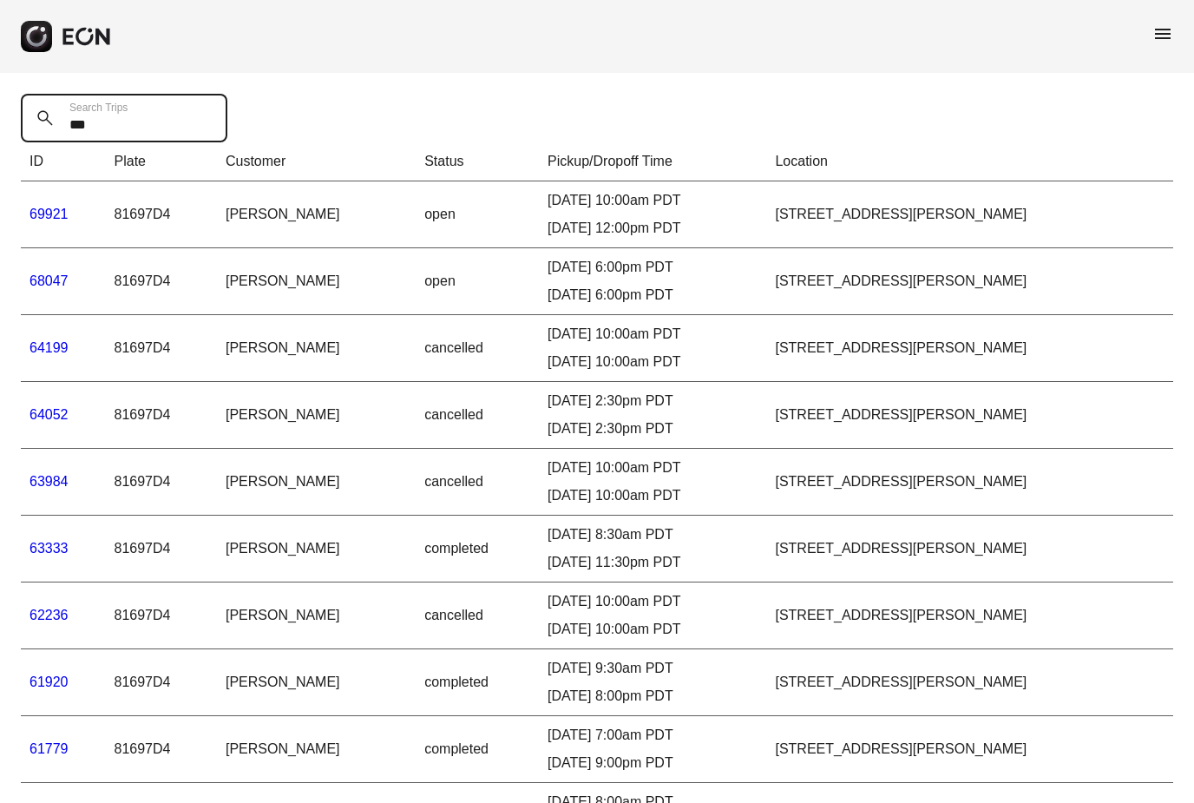
click at [161, 121] on Trips "***" at bounding box center [124, 118] width 206 height 49
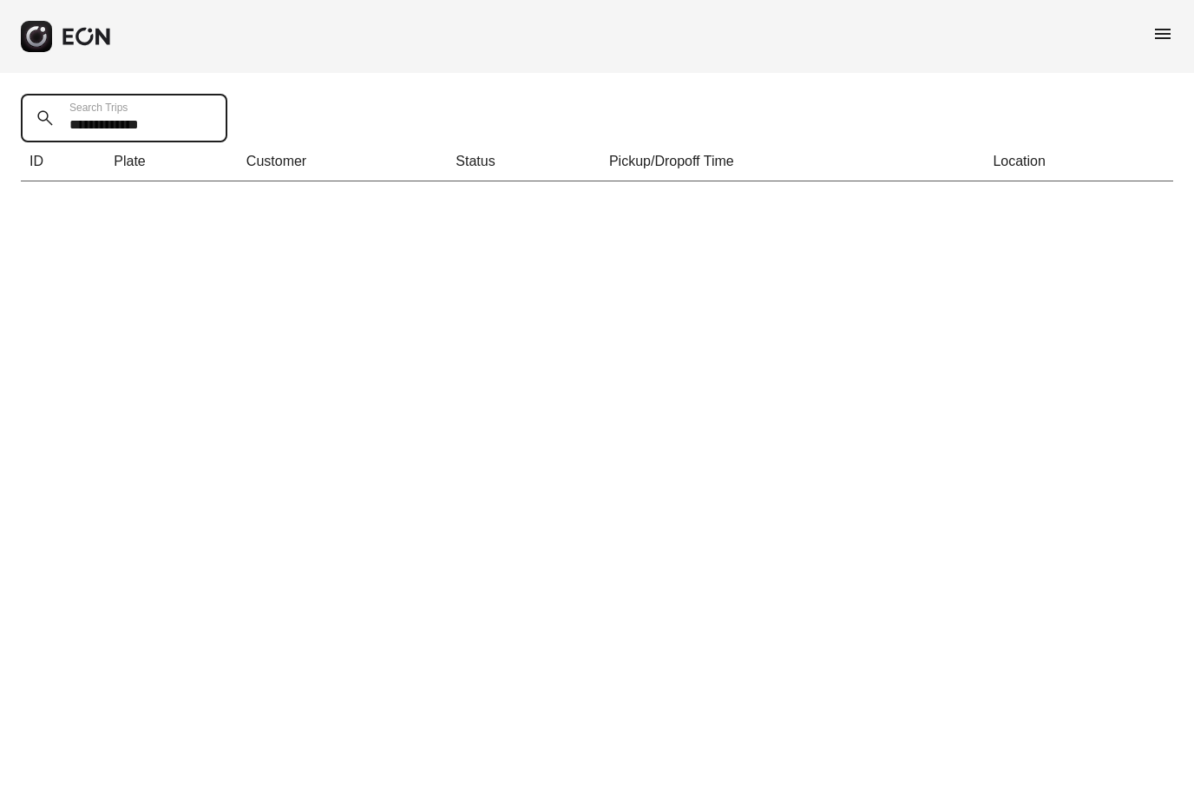
click at [97, 124] on Trips "**********" at bounding box center [124, 118] width 206 height 49
click at [97, 125] on Trips "**********" at bounding box center [124, 118] width 206 height 49
drag, startPoint x: 97, startPoint y: 125, endPoint x: 250, endPoint y: 125, distance: 152.7
click at [250, 125] on div "**********" at bounding box center [597, 137] width 1194 height 129
type Trips "***"
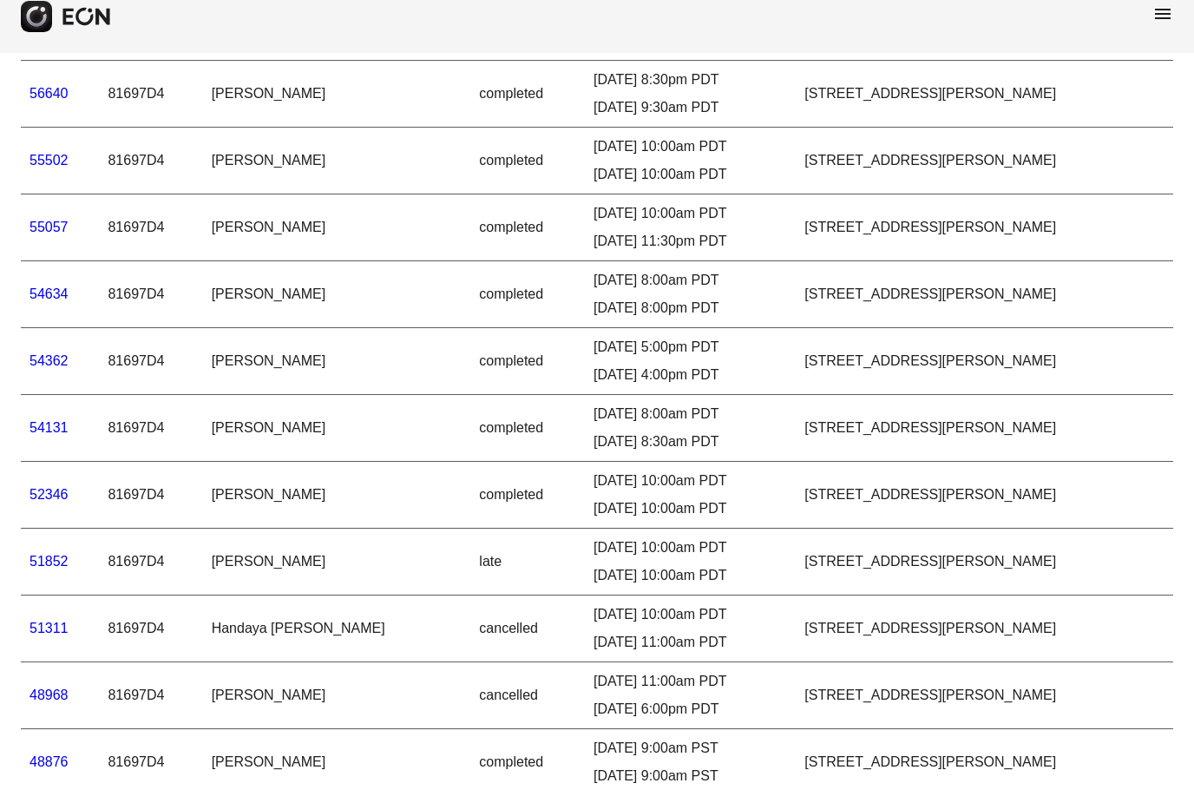
scroll to position [936, 0]
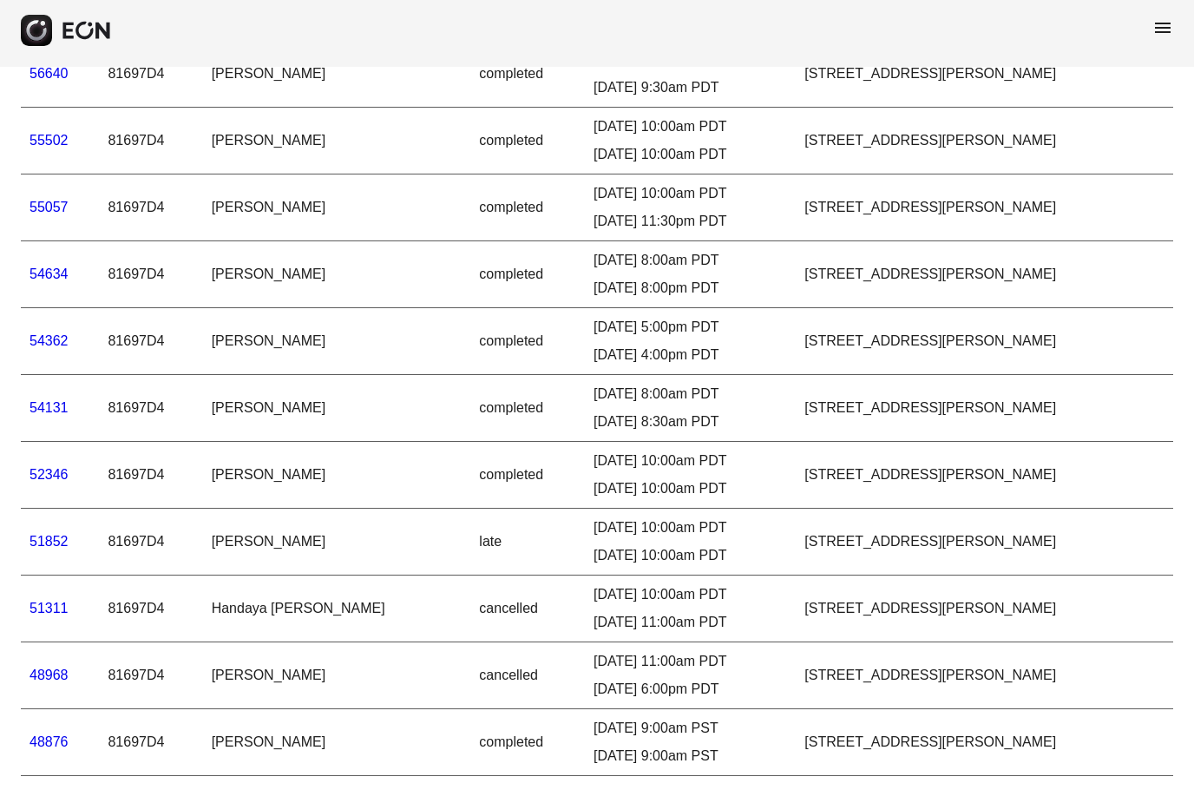
click at [1167, 29] on span "menu" at bounding box center [1162, 33] width 21 height 21
